Goal: Check status

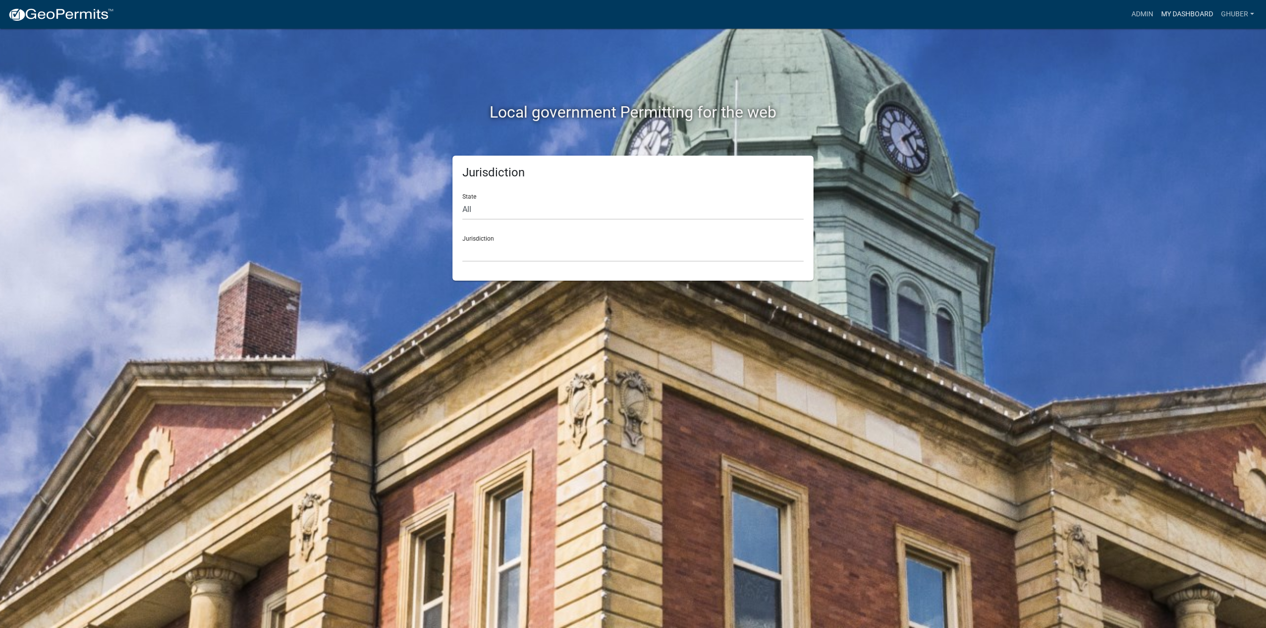
click at [1179, 18] on link "My Dashboard" at bounding box center [1187, 14] width 60 height 19
click at [1168, 17] on link "My Dashboard" at bounding box center [1187, 14] width 60 height 19
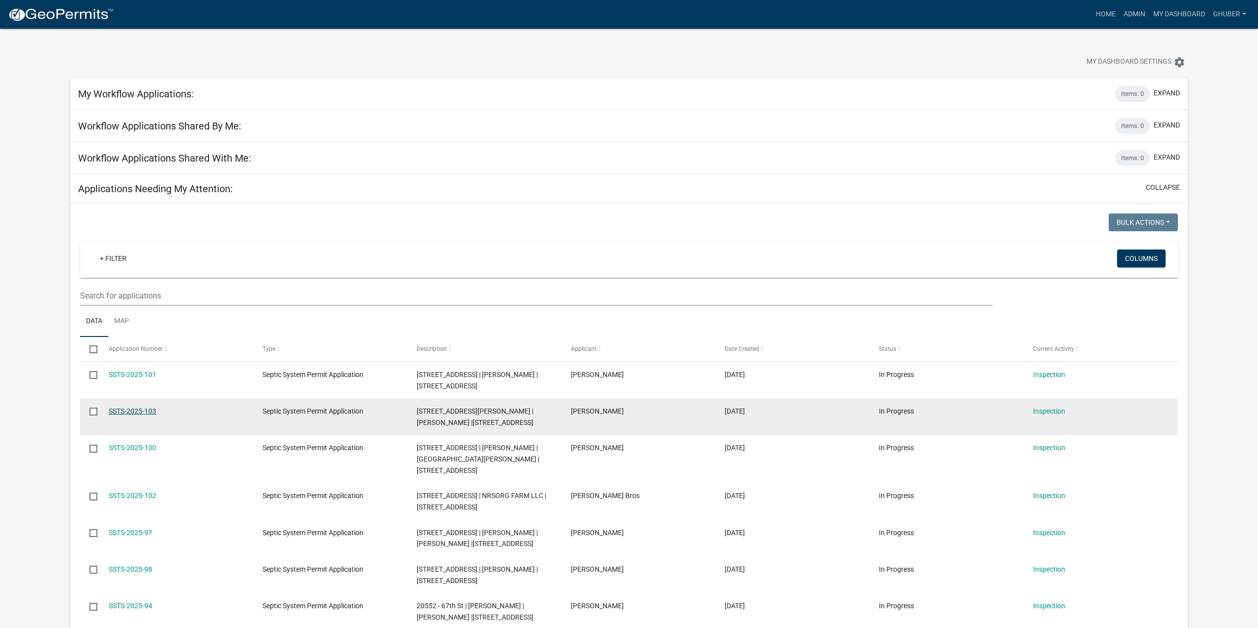
click at [148, 412] on link "SSTS-2025-103" at bounding box center [132, 411] width 47 height 8
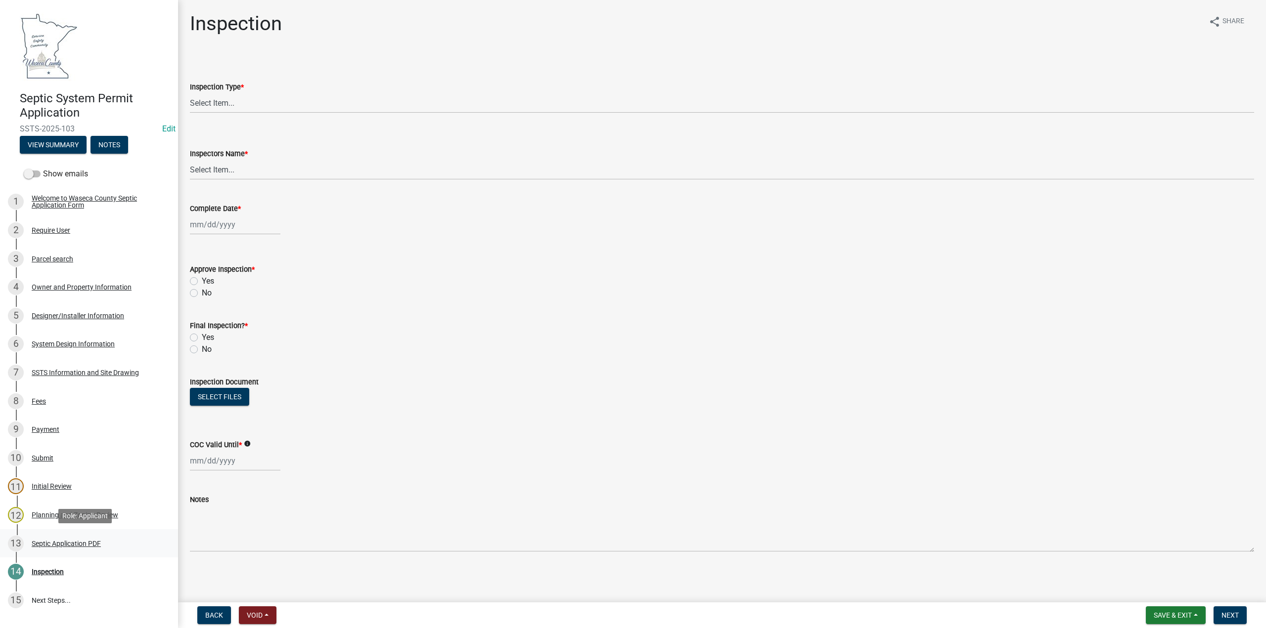
click at [60, 542] on div "Septic Application PDF" at bounding box center [66, 543] width 69 height 7
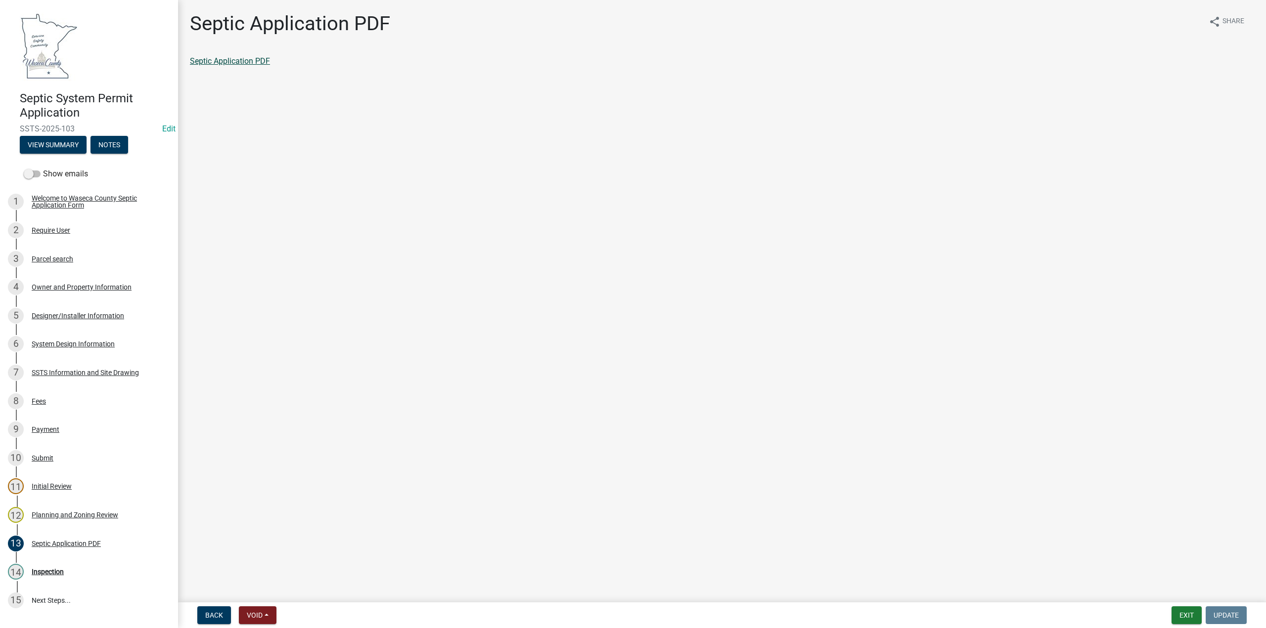
click at [249, 60] on link "Septic Application PDF" at bounding box center [230, 60] width 80 height 9
click at [73, 523] on link "12 Planning and Zoning Review" at bounding box center [89, 515] width 178 height 29
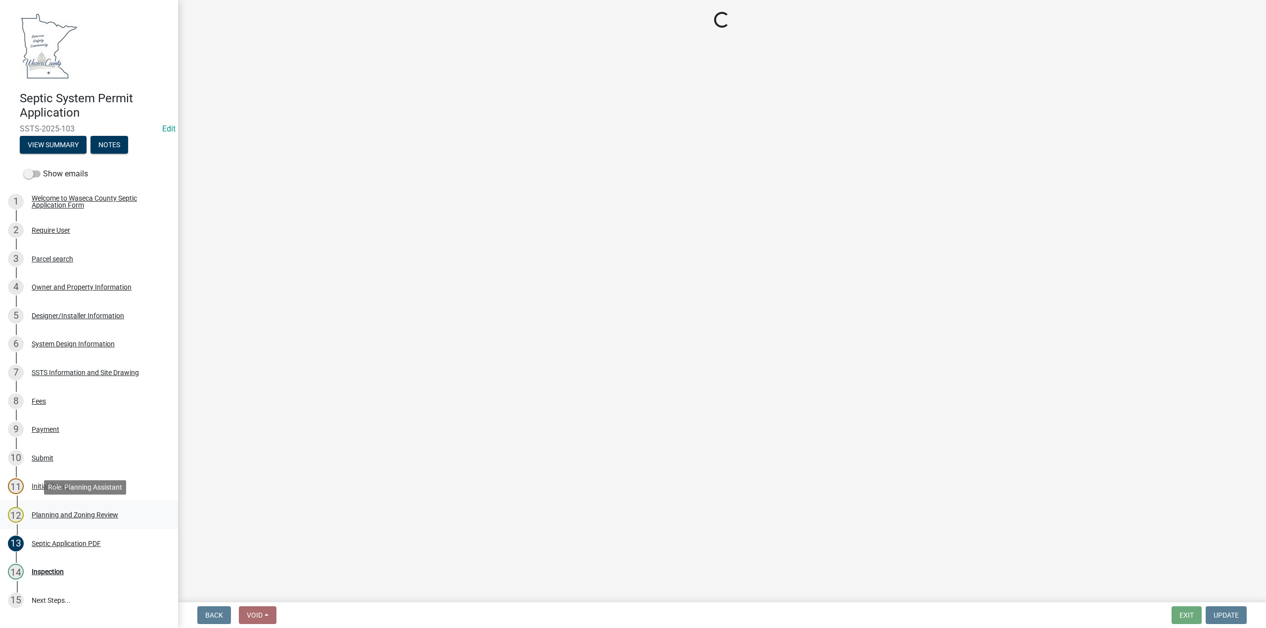
click at [76, 516] on div "Planning and Zoning Review" at bounding box center [75, 515] width 87 height 7
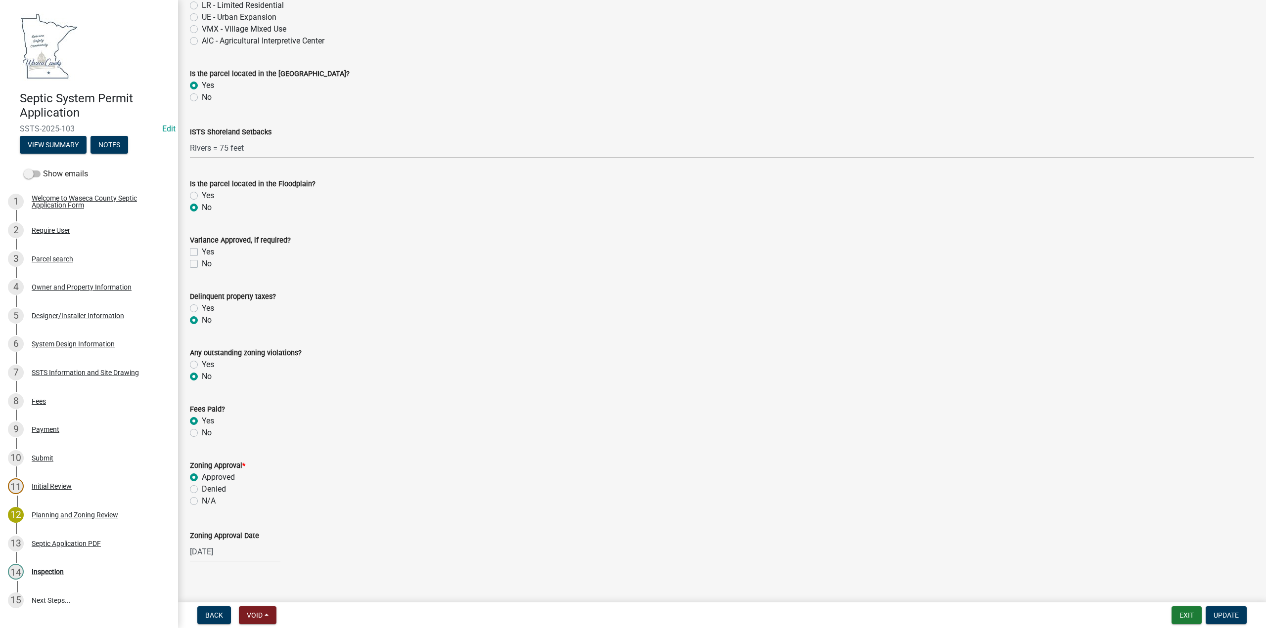
scroll to position [328, 0]
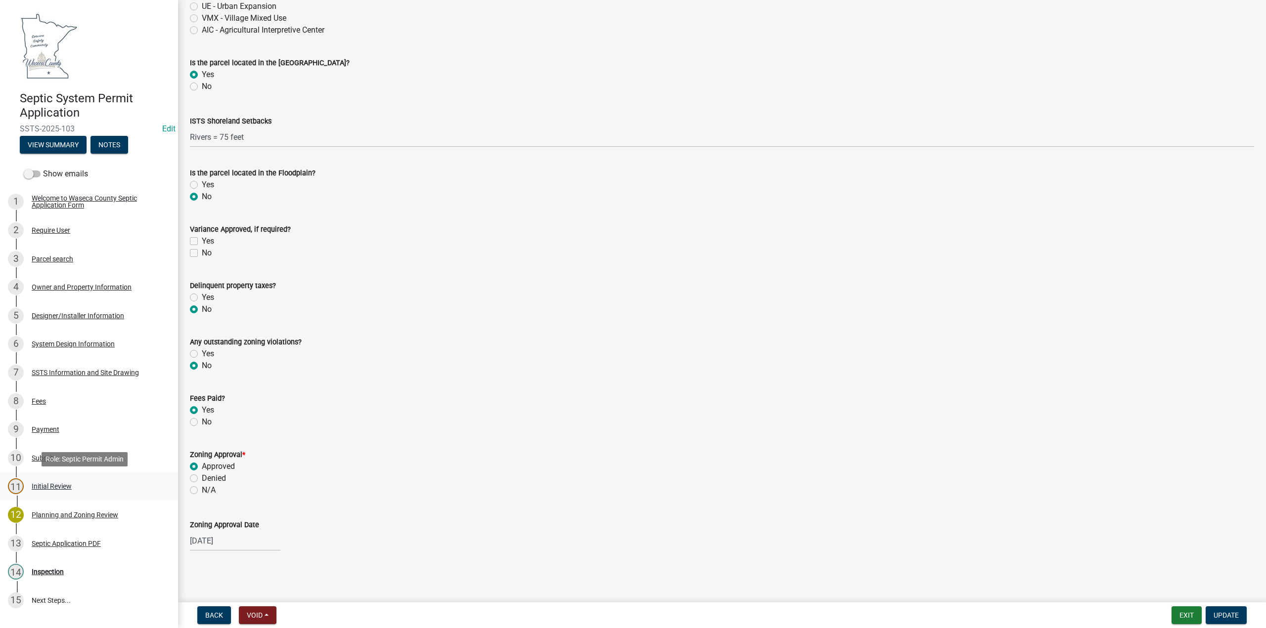
click at [39, 485] on div "Initial Review" at bounding box center [52, 486] width 40 height 7
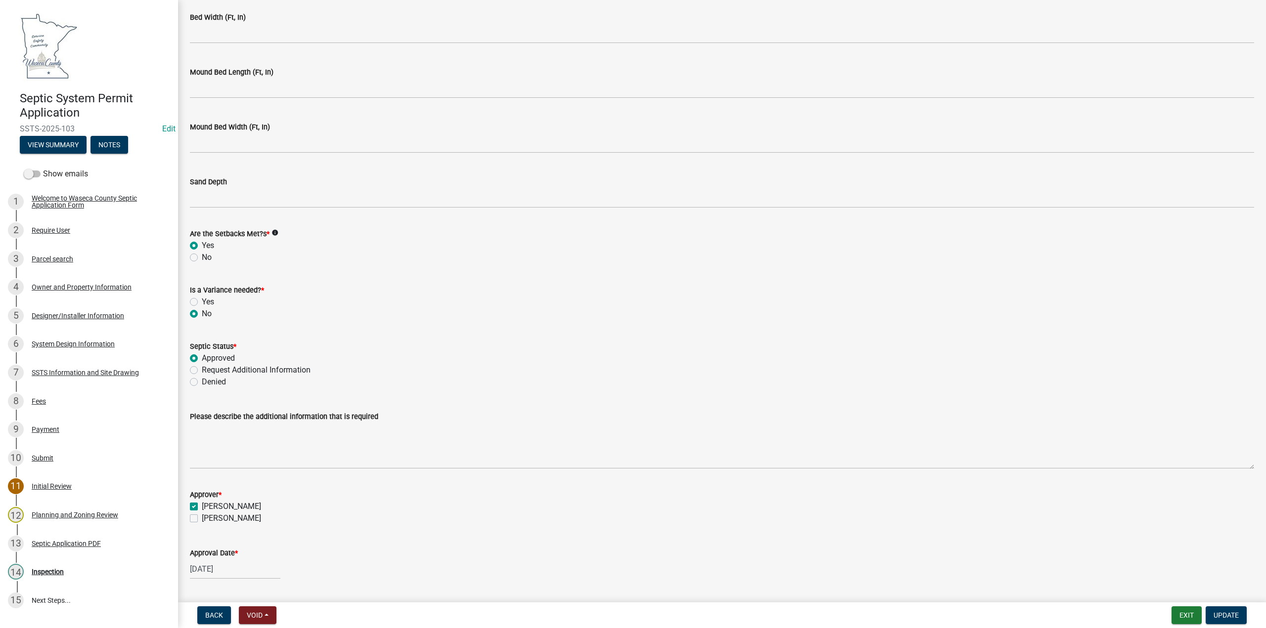
scroll to position [2140, 0]
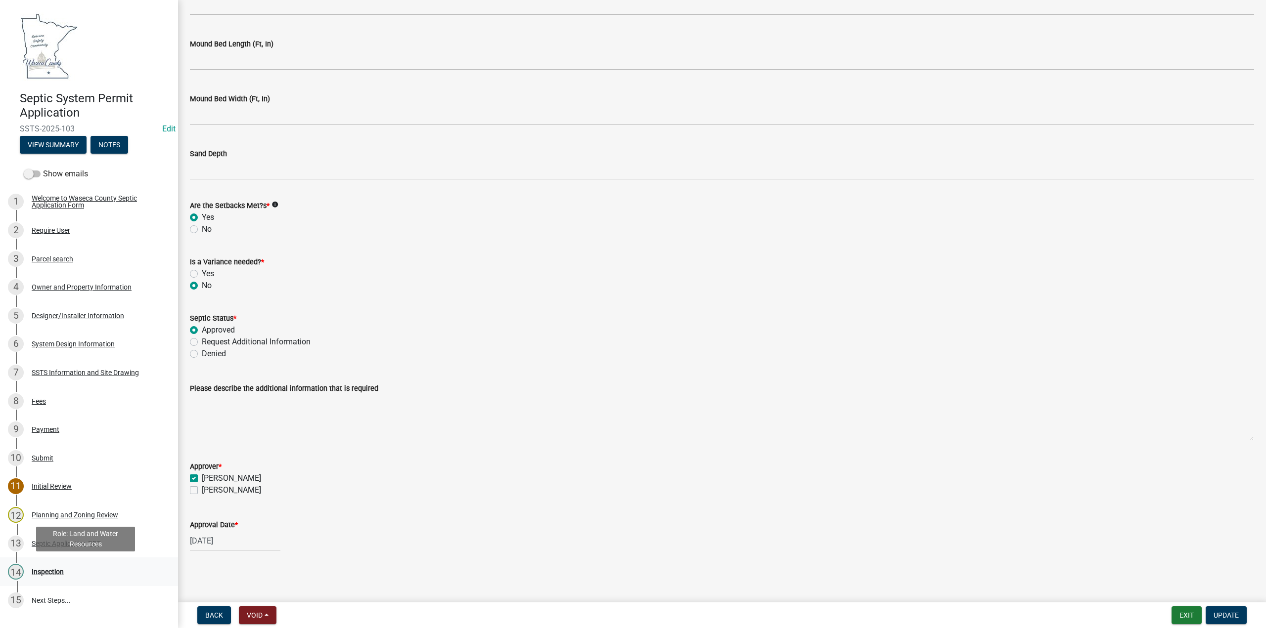
click at [40, 572] on div "Inspection" at bounding box center [48, 571] width 32 height 7
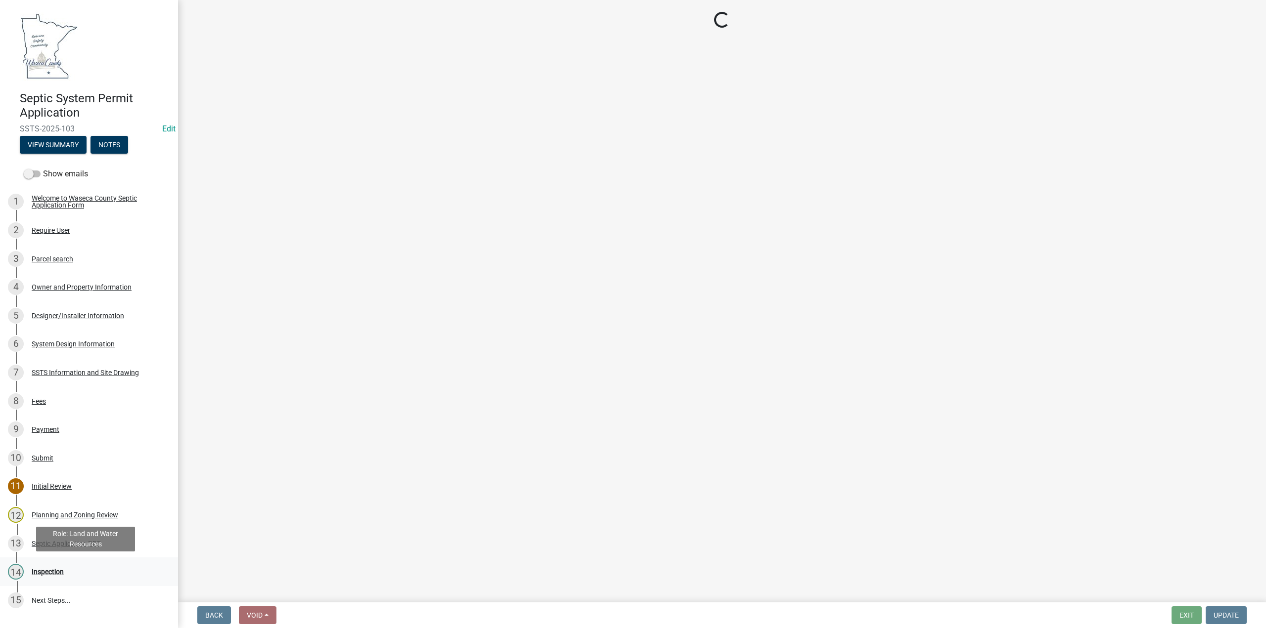
scroll to position [0, 0]
